Goal: Information Seeking & Learning: Learn about a topic

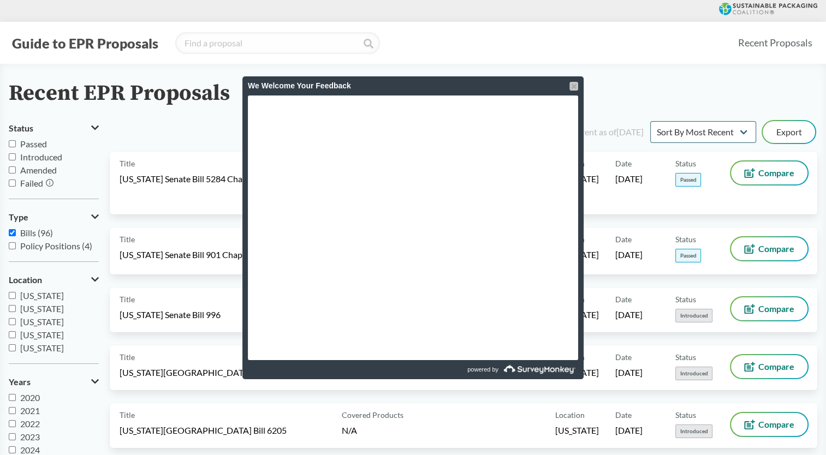
click at [575, 87] on div at bounding box center [574, 86] width 9 height 9
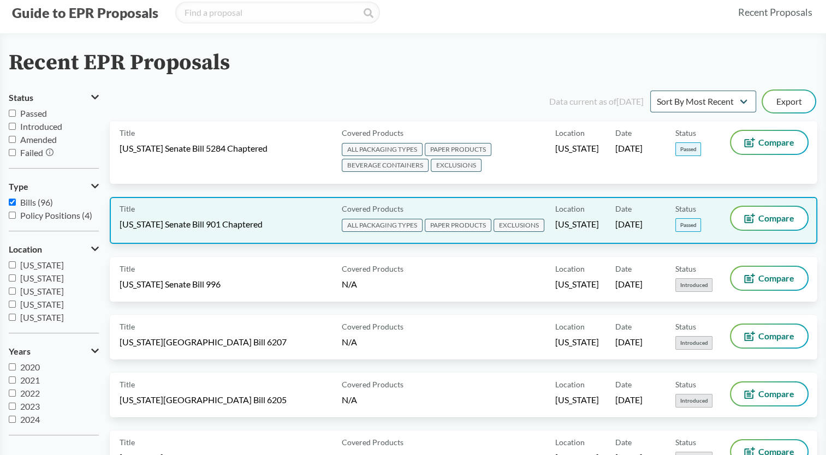
scroll to position [55, 0]
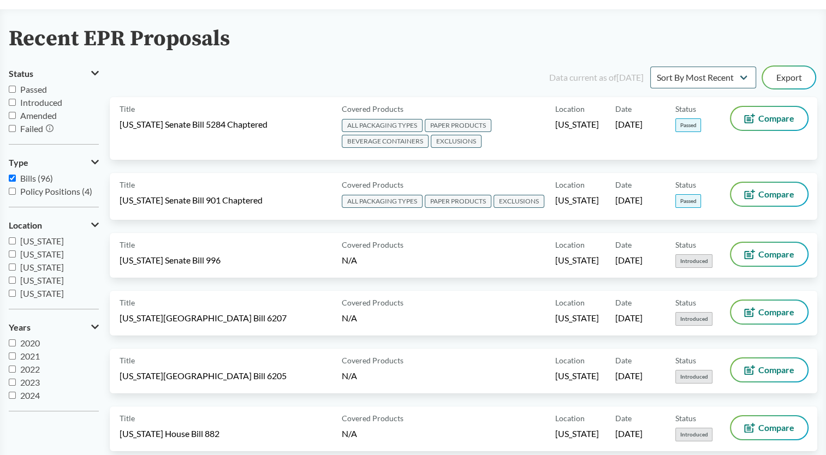
click at [18, 189] on label "Policy Positions (4)" at bounding box center [54, 191] width 90 height 13
click at [16, 189] on input "Policy Positions (4)" at bounding box center [12, 191] width 7 height 7
checkbox input "true"
click at [13, 295] on input "[GEOGRAPHIC_DATA]" at bounding box center [12, 293] width 7 height 7
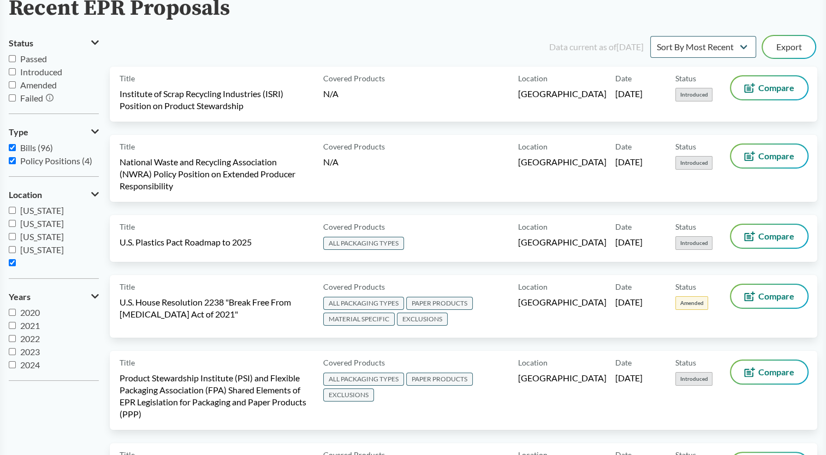
scroll to position [109, 0]
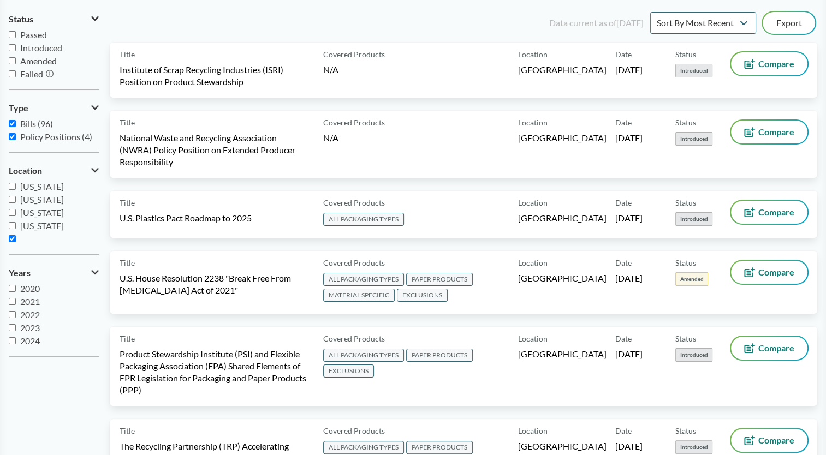
click at [14, 241] on input "[GEOGRAPHIC_DATA]" at bounding box center [12, 238] width 7 height 7
checkbox input "false"
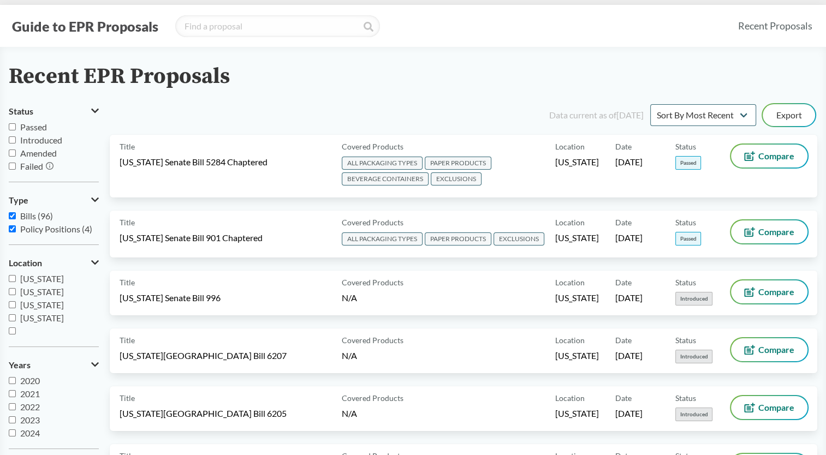
scroll to position [0, 0]
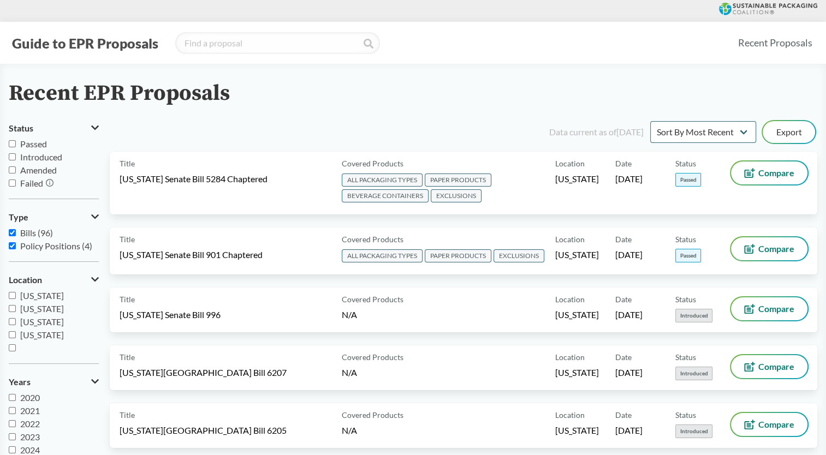
drag, startPoint x: 9, startPoint y: 34, endPoint x: 34, endPoint y: 34, distance: 25.1
click at [34, 34] on button "Guide to EPR Proposals" at bounding box center [85, 42] width 153 height 17
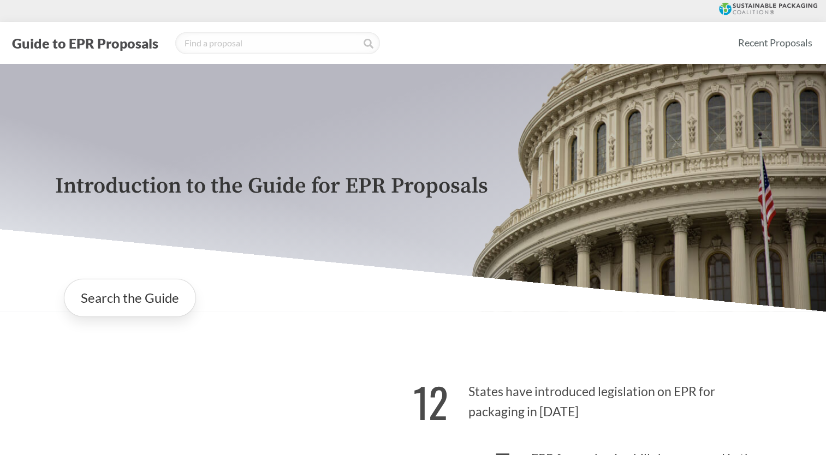
click at [120, 38] on button "Guide to EPR Proposals" at bounding box center [85, 42] width 153 height 17
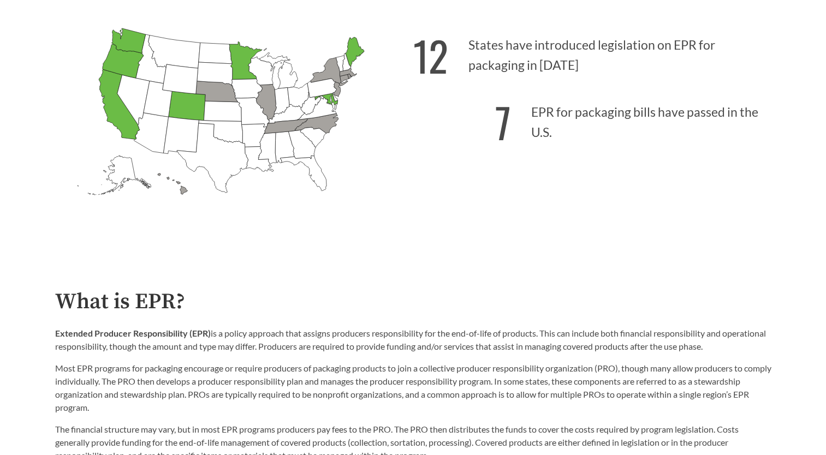
scroll to position [273, 0]
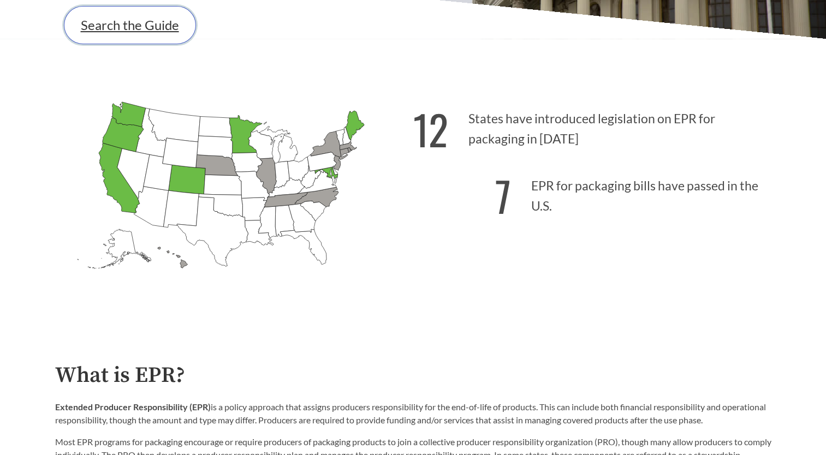
click at [133, 27] on link "Search the Guide" at bounding box center [130, 25] width 132 height 38
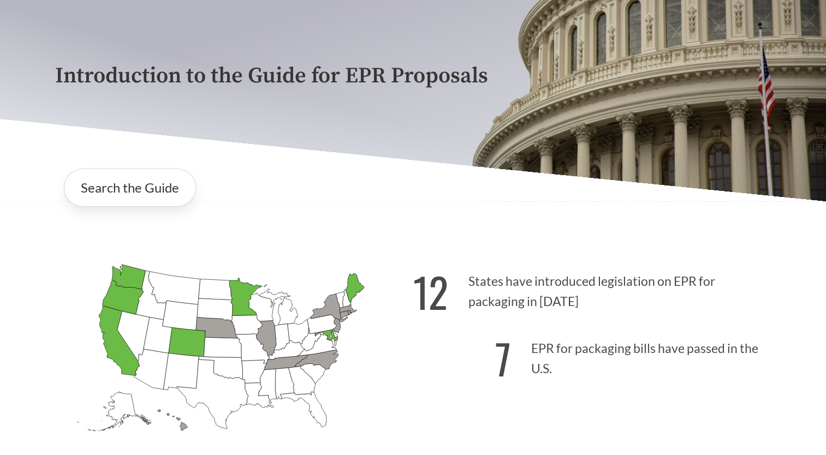
scroll to position [109, 0]
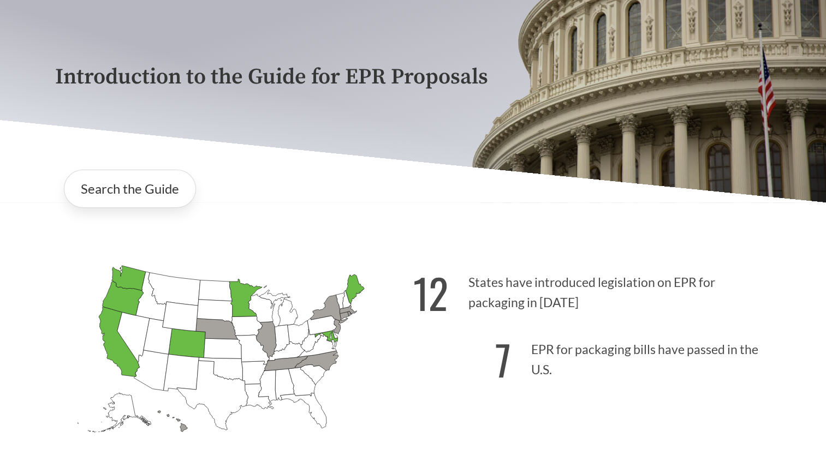
click at [310, 197] on div "Search the Guide" at bounding box center [413, 189] width 716 height 56
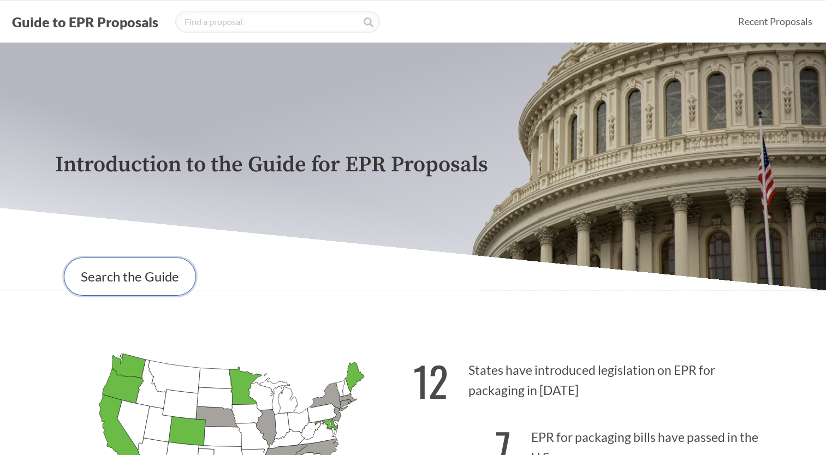
scroll to position [218, 0]
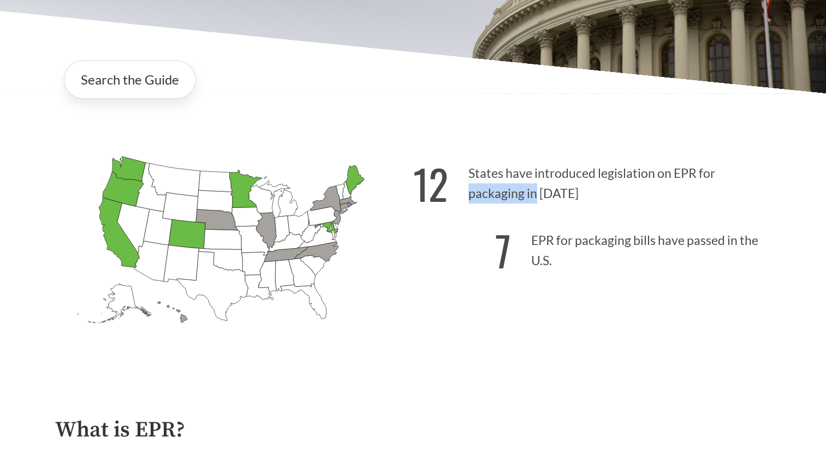
drag, startPoint x: 468, startPoint y: 199, endPoint x: 536, endPoint y: 202, distance: 67.8
click at [536, 202] on p "12 States have introduced legislation on EPR for packaging in [DATE]" at bounding box center [592, 180] width 358 height 67
click at [555, 265] on p "7 EPR for packaging bills have passed in the U.S." at bounding box center [592, 247] width 358 height 67
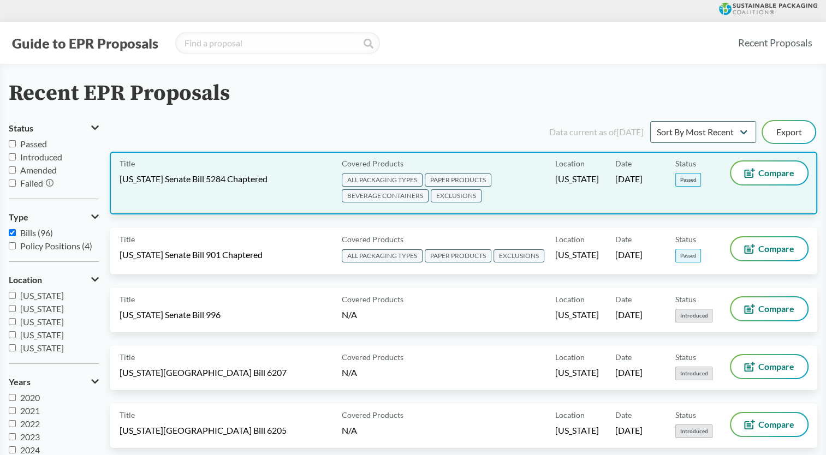
click at [234, 183] on span "[US_STATE] Senate Bill 5284 Chaptered" at bounding box center [194, 179] width 148 height 12
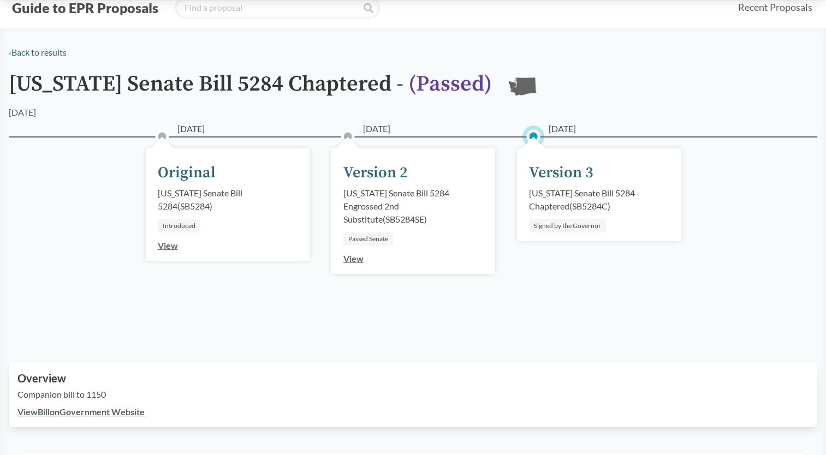
scroll to position [55, 0]
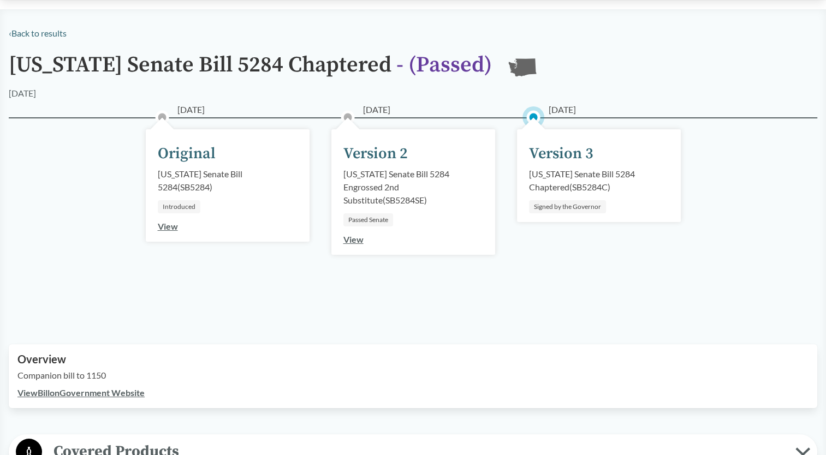
click at [168, 226] on link "View" at bounding box center [168, 226] width 20 height 10
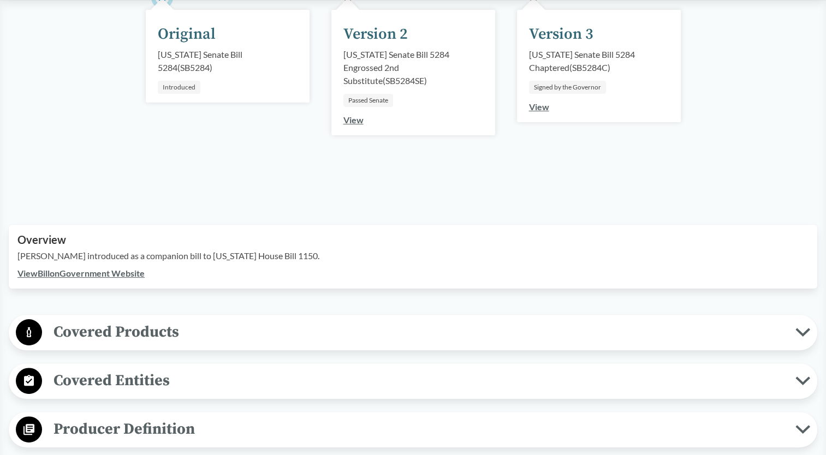
scroll to position [218, 0]
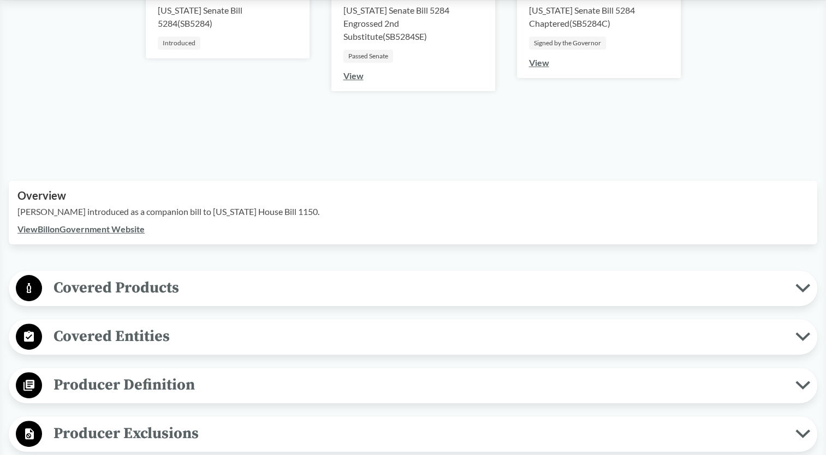
click at [221, 293] on span "Covered Products" at bounding box center [419, 288] width 754 height 25
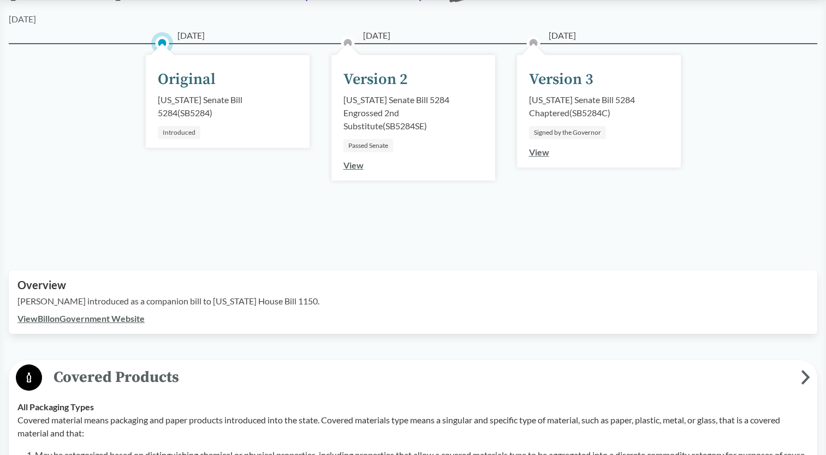
scroll to position [0, 0]
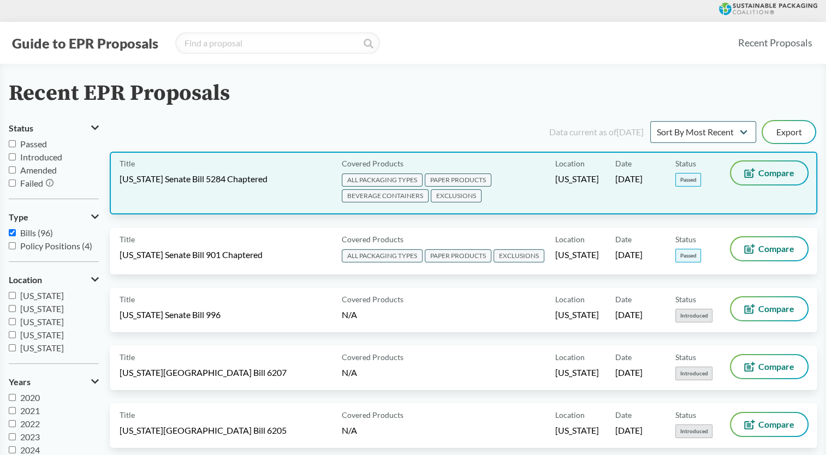
click at [761, 173] on span "Compare" at bounding box center [776, 173] width 36 height 9
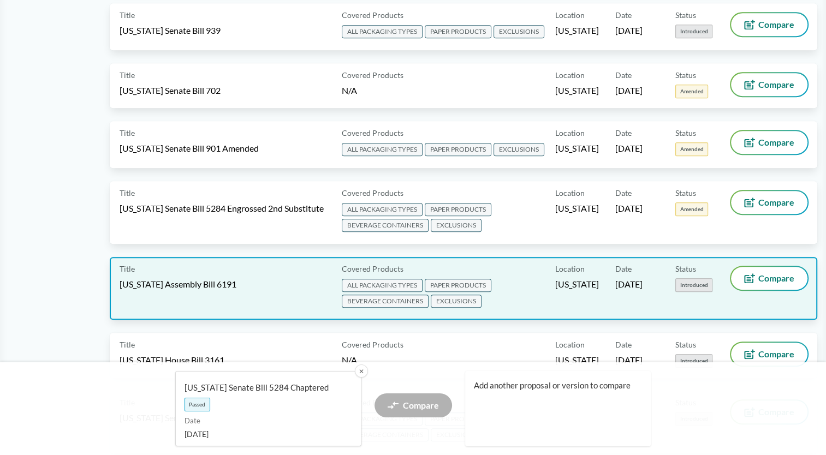
scroll to position [601, 0]
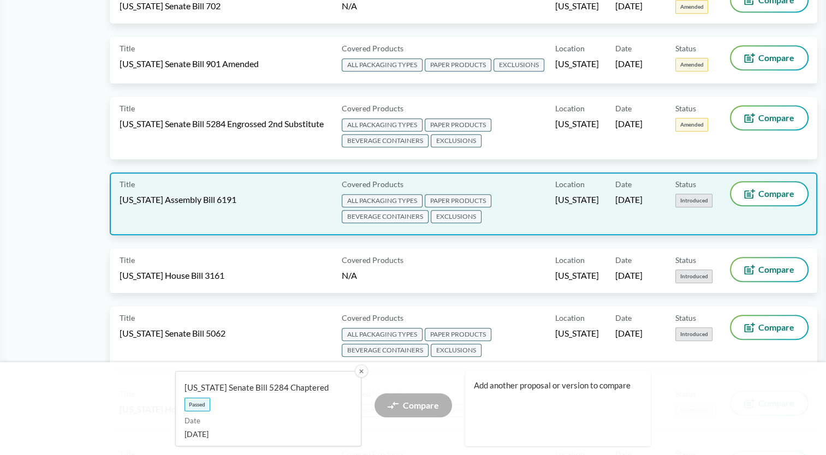
click at [294, 186] on div "Title New York Assembly Bill 6191" at bounding box center [229, 203] width 218 height 43
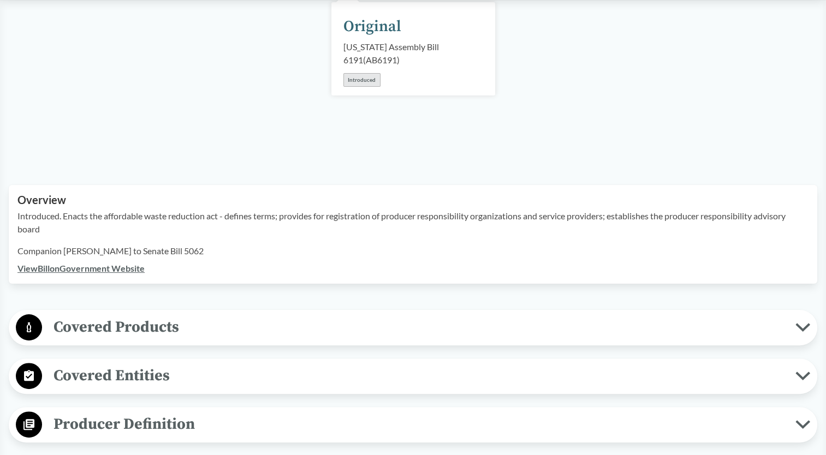
scroll to position [164, 0]
